Goal: Transaction & Acquisition: Purchase product/service

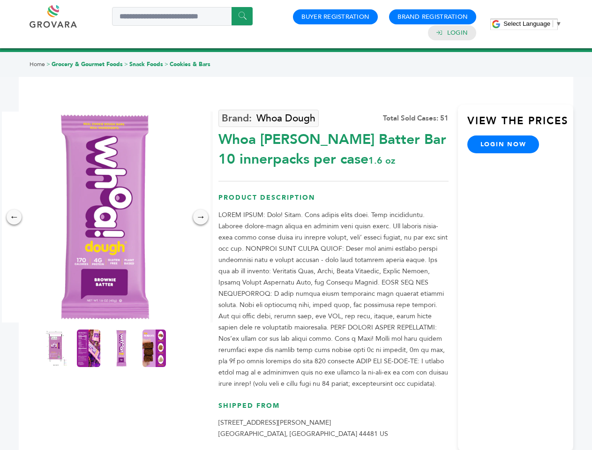
click at [533, 23] on span "Select Language" at bounding box center [526, 23] width 47 height 7
click at [105, 217] on img at bounding box center [105, 217] width 211 height 211
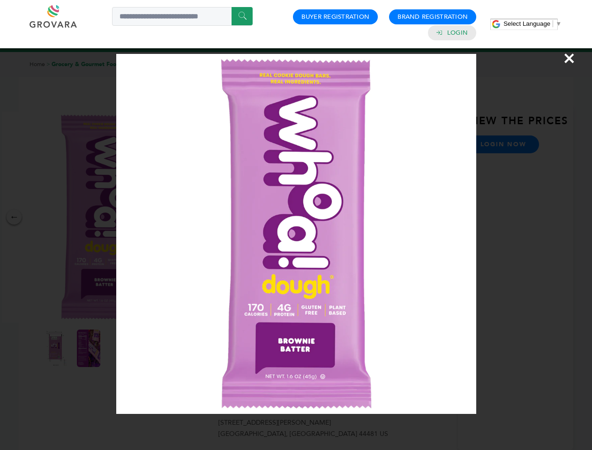
click at [14, 217] on div "×" at bounding box center [296, 225] width 592 height 450
click at [201, 217] on div "→" at bounding box center [200, 217] width 15 height 15
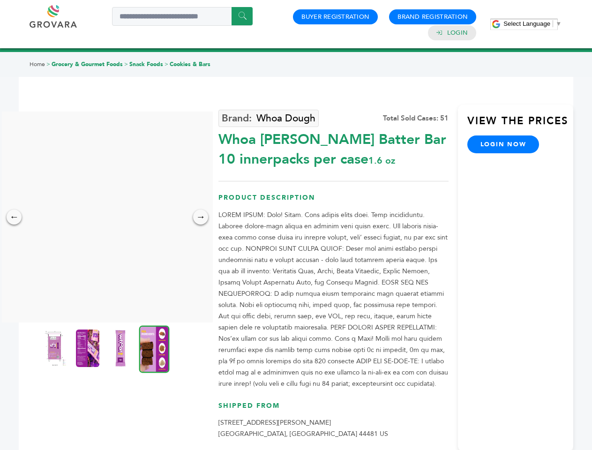
click at [56, 348] on img at bounding box center [54, 349] width 23 height 38
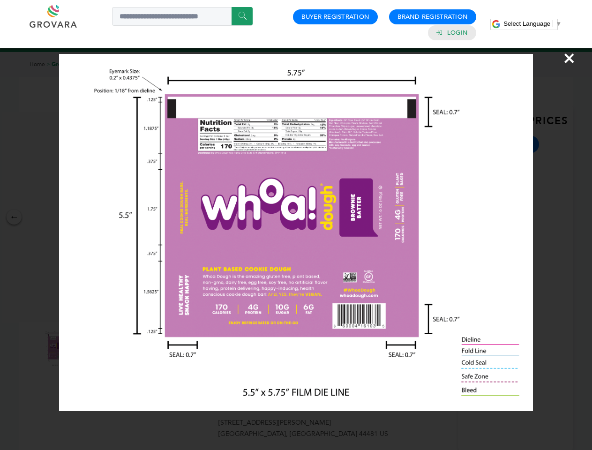
click at [89, 348] on div "×" at bounding box center [296, 225] width 592 height 450
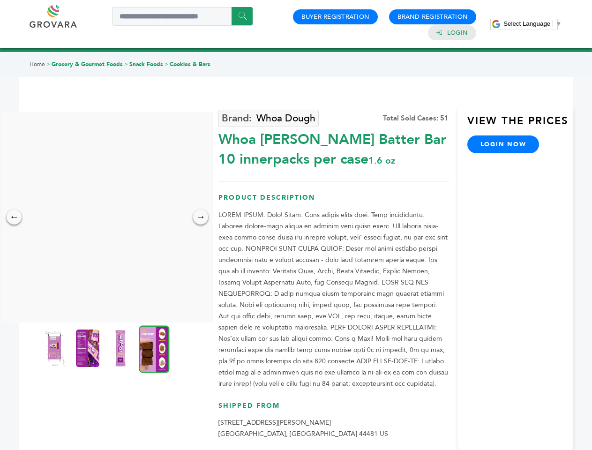
click at [121, 348] on img at bounding box center [120, 349] width 23 height 38
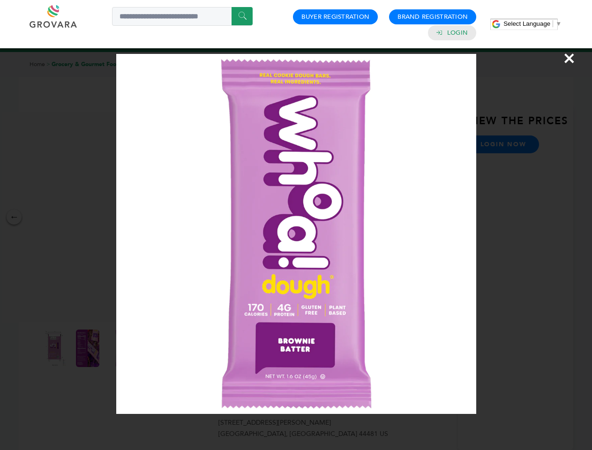
click at [154, 348] on div "×" at bounding box center [296, 225] width 592 height 450
